Goal: Task Accomplishment & Management: Use online tool/utility

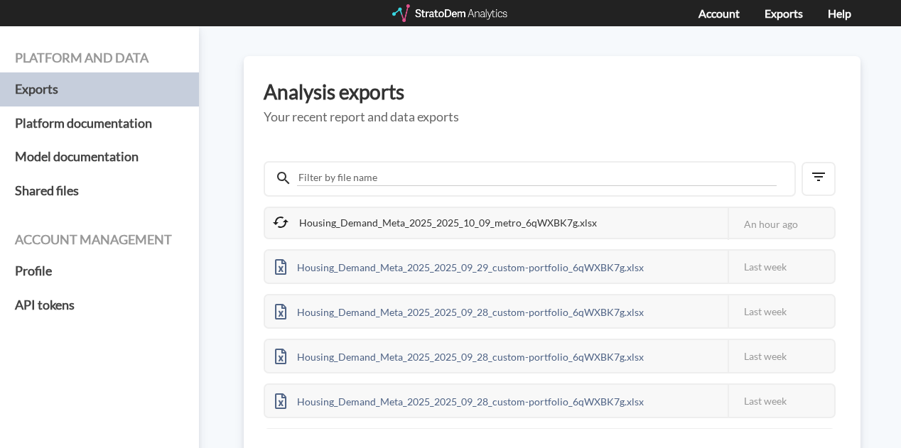
click at [385, 218] on div "Housing_Demand_Meta_2025_2025_10_09_metro_6qWXBK7g.xlsx" at bounding box center [436, 223] width 342 height 30
click at [760, 221] on div "An hour ago" at bounding box center [781, 224] width 107 height 32
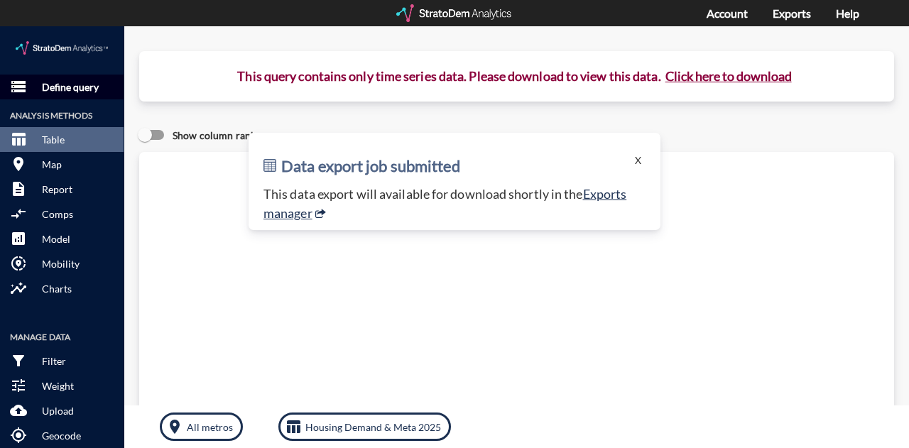
click p "Define query"
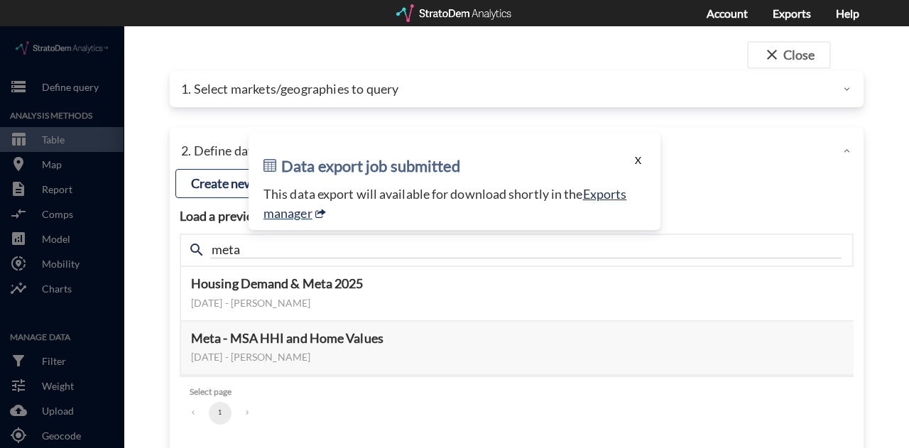
click button "X"
click button "close Close"
click div "Data export job submitted X This data export will available for download shortl…"
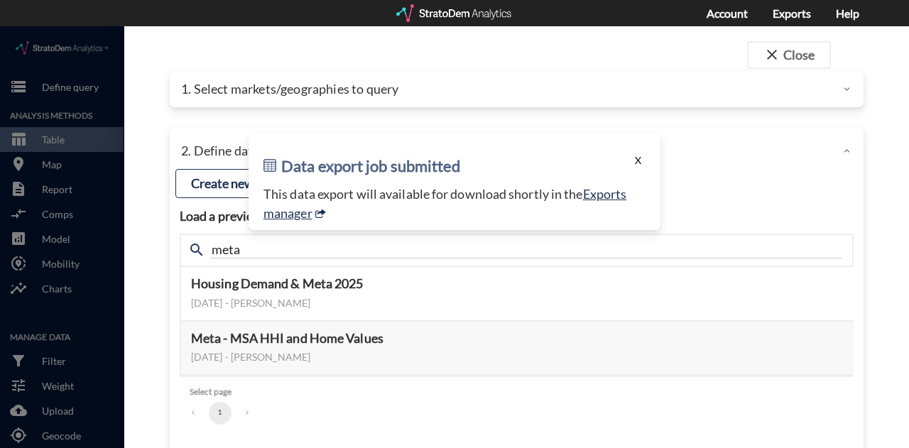
click button "X"
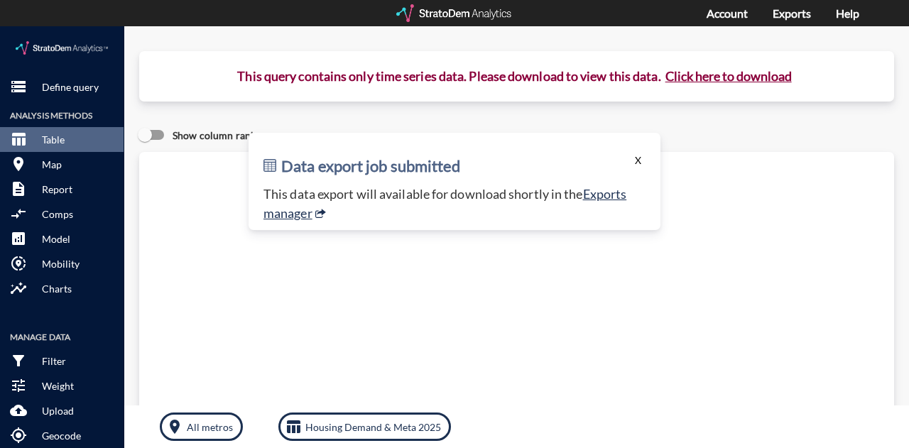
click button "X"
click p "Define query"
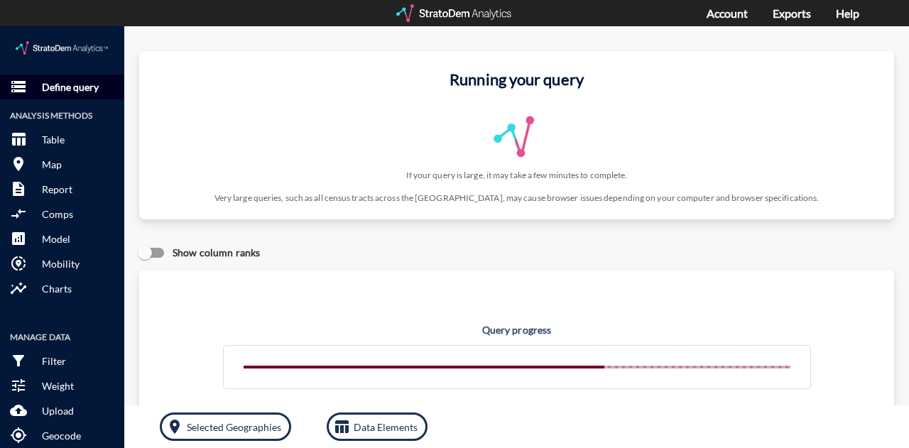
click p "Define query"
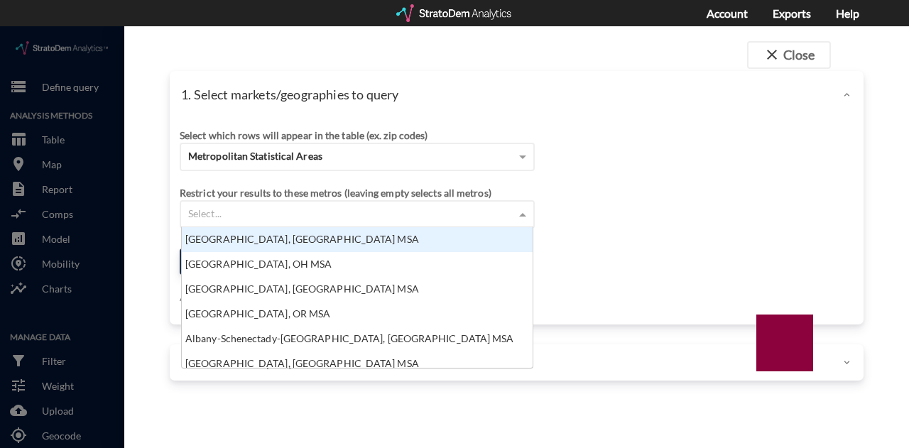
click div "Select..."
click div "Restrict your results to these metros (leaving empty selects all metros) Select…"
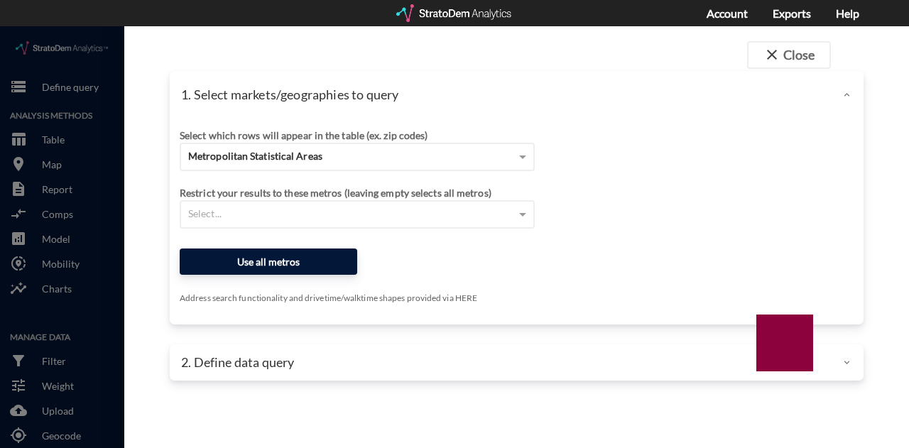
click button "Use all metros"
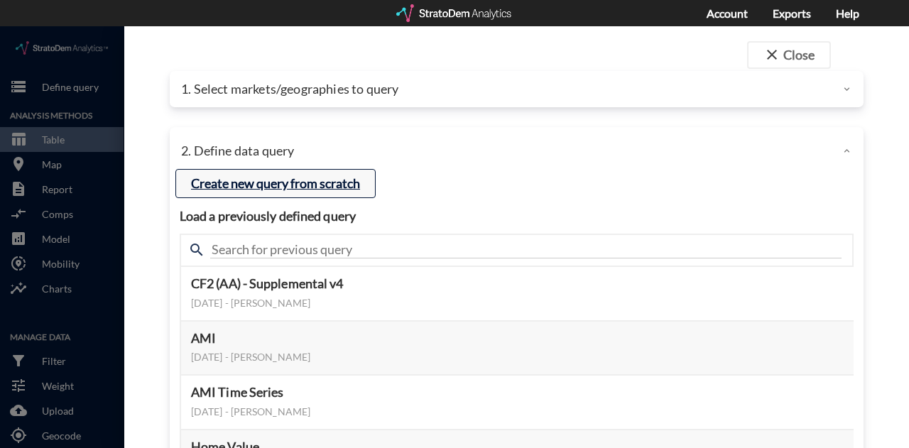
click button "Create new query from scratch"
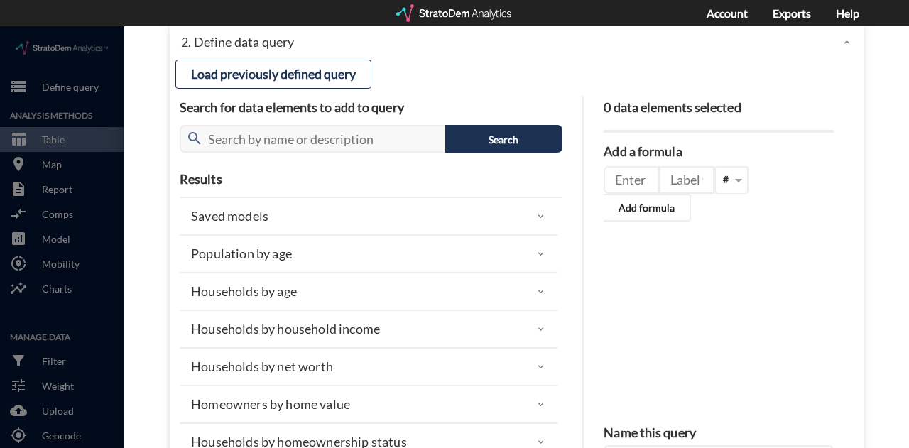
scroll to position [142, 0]
